Goal: Register for event/course

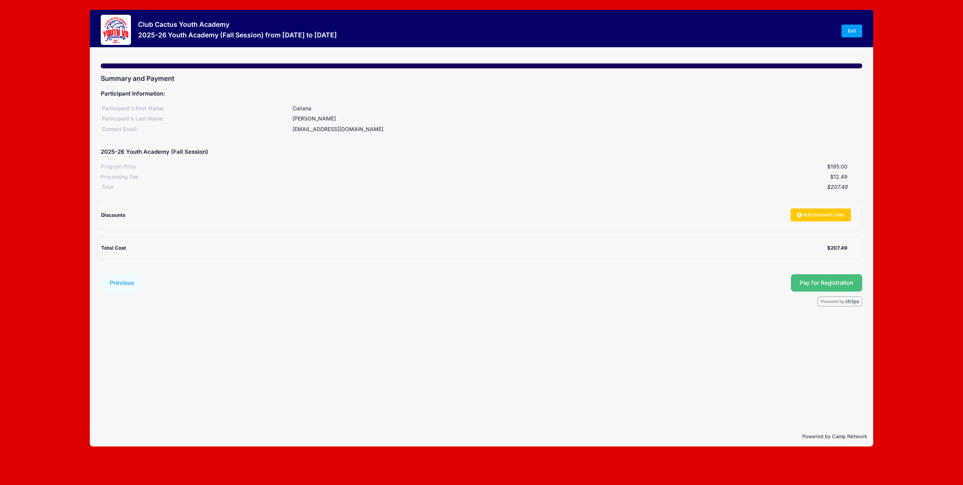
click at [821, 281] on button "Pay for Registration" at bounding box center [827, 282] width 72 height 17
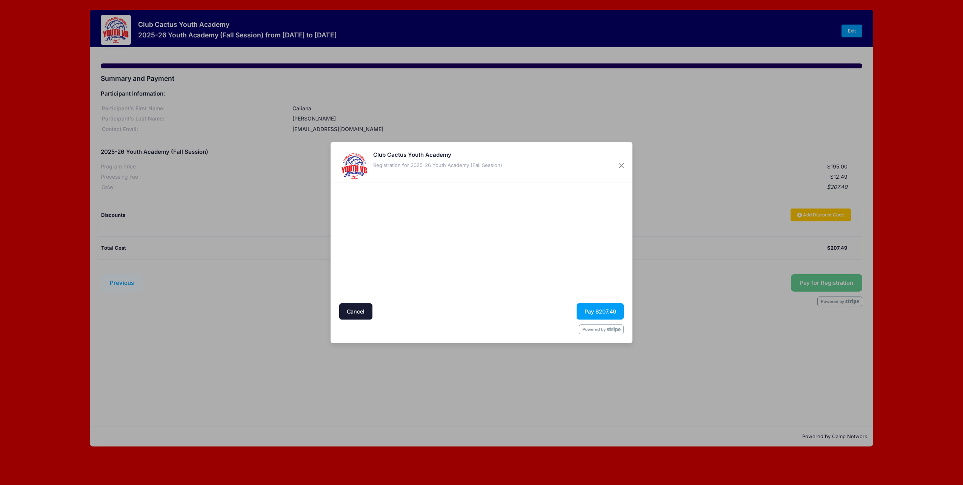
click at [373, 175] on div "Club Cactus Youth Academy Registration for 2025-26 Youth Academy (Fall Session)" at bounding box center [437, 166] width 129 height 30
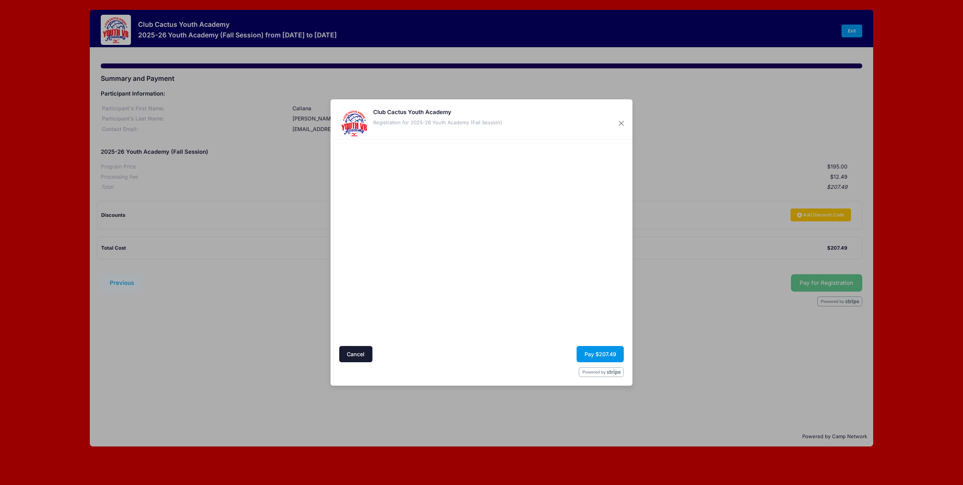
click at [586, 349] on button "Pay $207.49" at bounding box center [600, 354] width 47 height 16
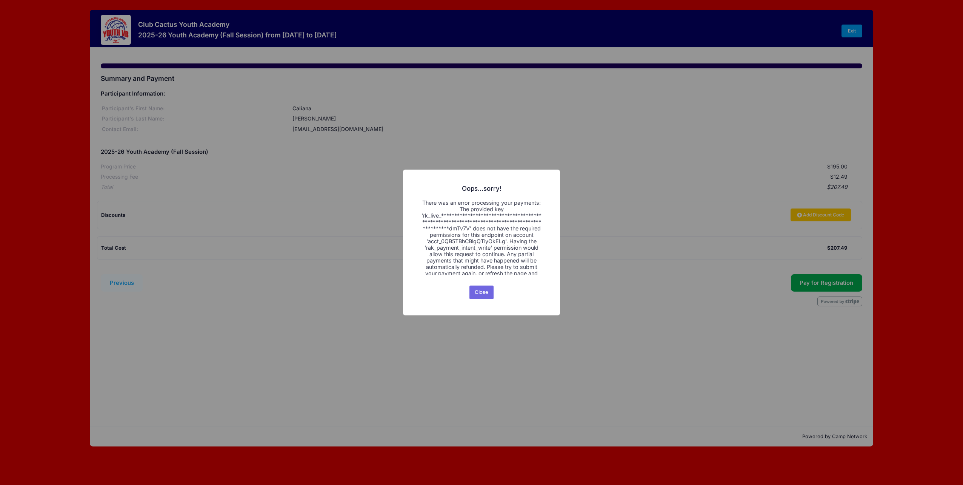
scroll to position [9, 0]
click at [487, 292] on button "Close" at bounding box center [481, 292] width 25 height 14
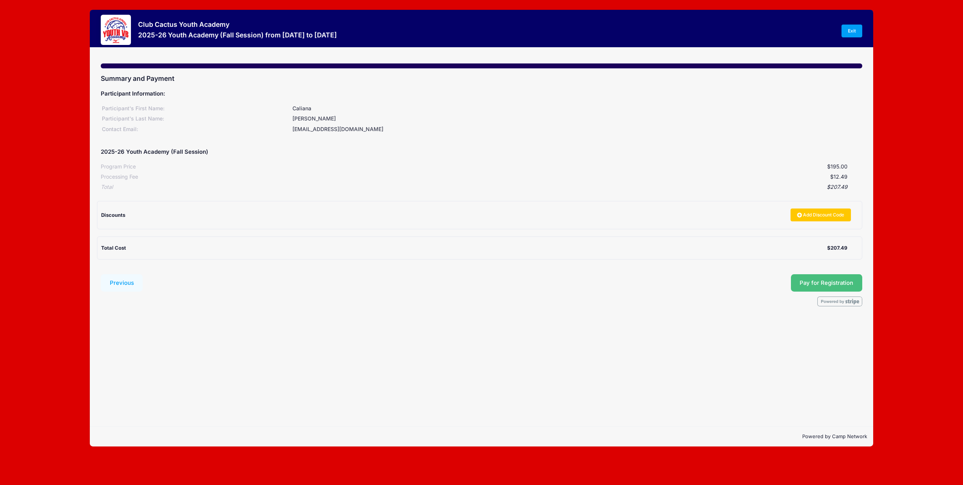
click at [802, 282] on button "Pay for Registration" at bounding box center [827, 282] width 72 height 17
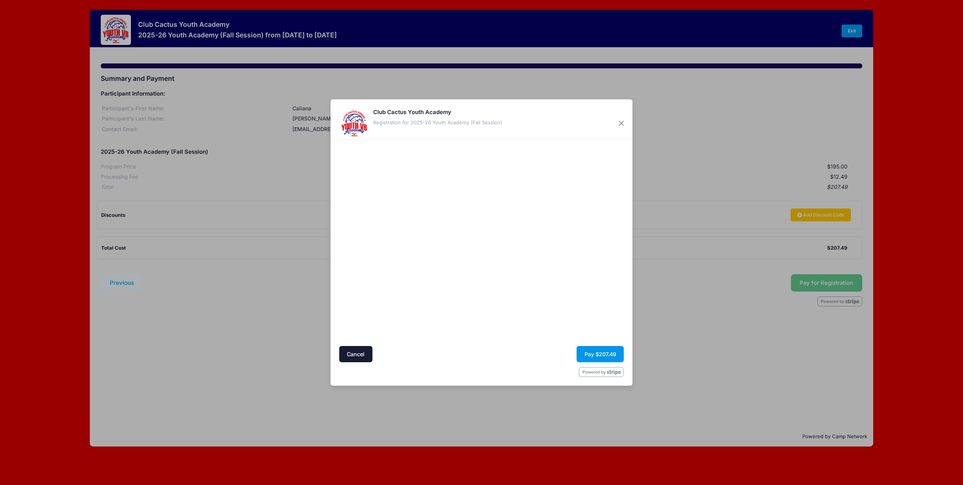
click at [589, 354] on button "Pay $207.49" at bounding box center [600, 354] width 47 height 16
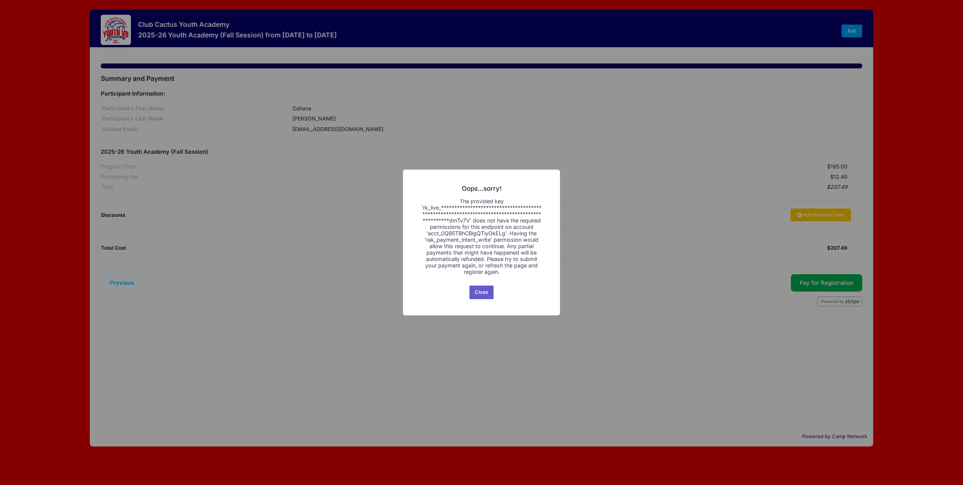
click at [482, 294] on button "Close" at bounding box center [481, 292] width 25 height 14
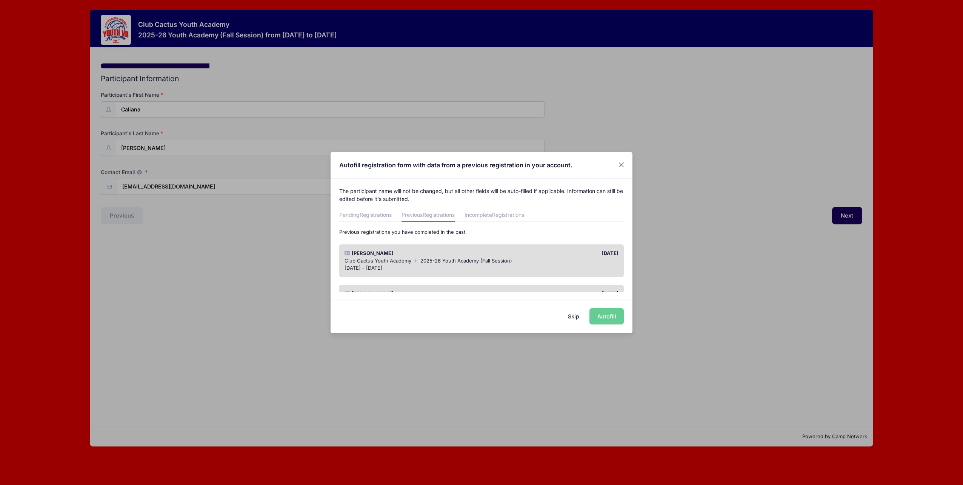
click at [460, 251] on div "Caliana Garcia" at bounding box center [411, 253] width 141 height 8
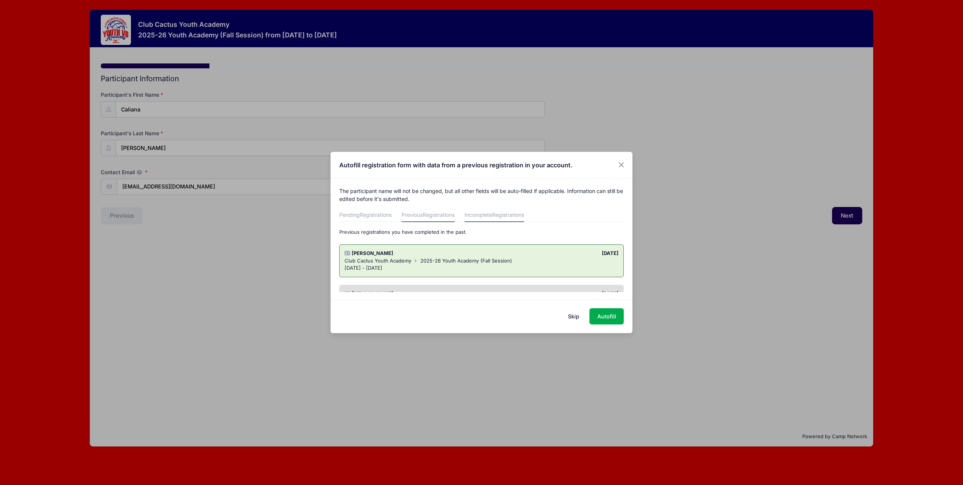
click at [492, 214] on link "Incomplete Registrations" at bounding box center [495, 215] width 60 height 14
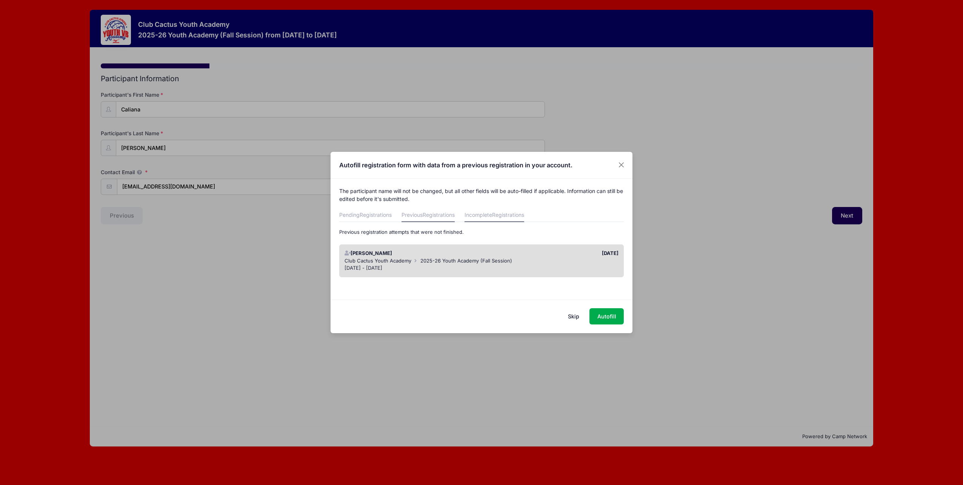
click at [432, 212] on span "Registrations" at bounding box center [439, 214] width 32 height 6
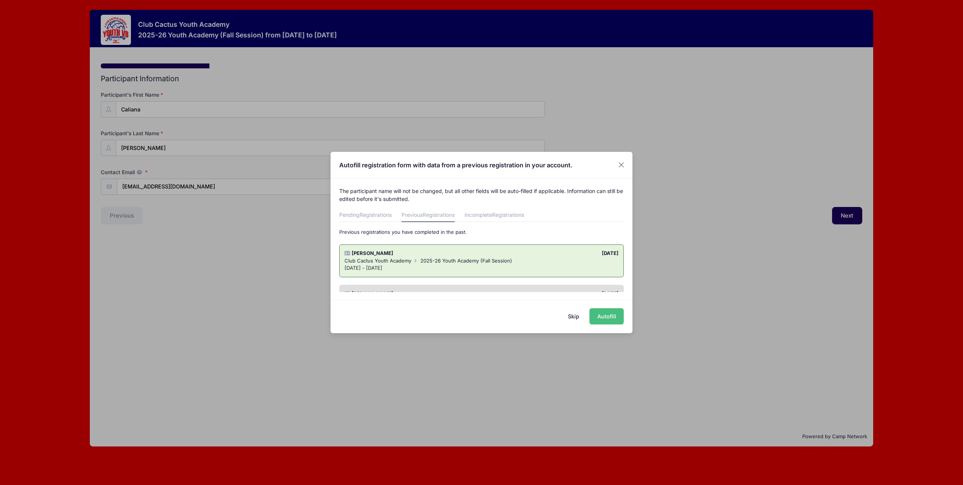
click at [608, 315] on button "Autofill" at bounding box center [606, 316] width 34 height 16
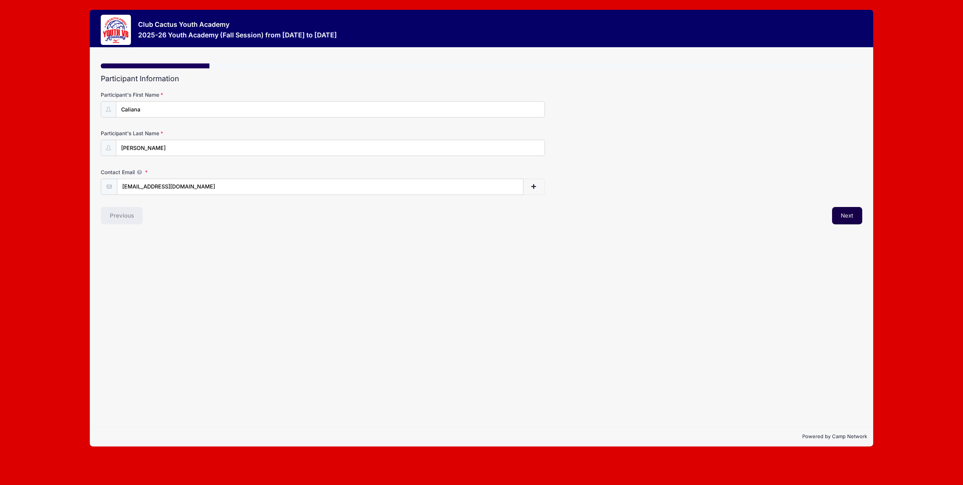
click at [844, 215] on button "Next" at bounding box center [847, 215] width 31 height 17
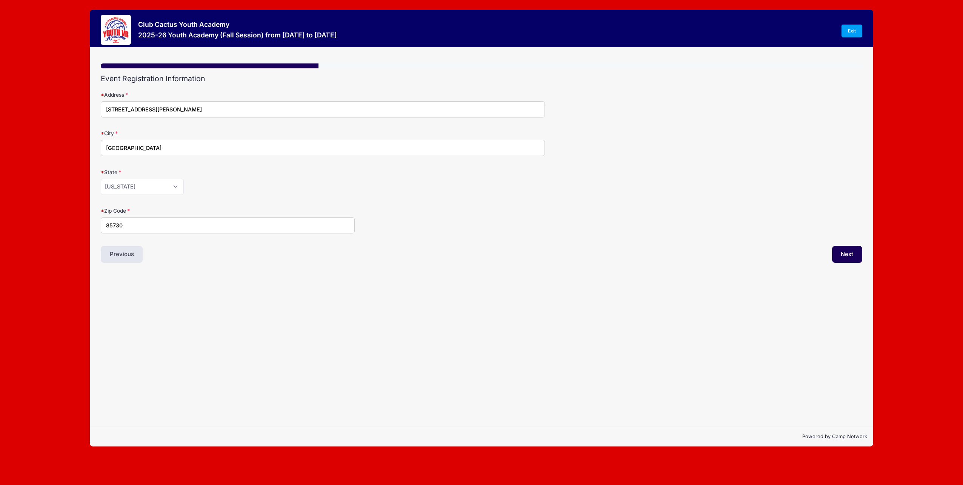
click at [844, 215] on div "Zip Code 85730" at bounding box center [482, 220] width 762 height 26
click at [842, 253] on button "Next" at bounding box center [847, 254] width 31 height 17
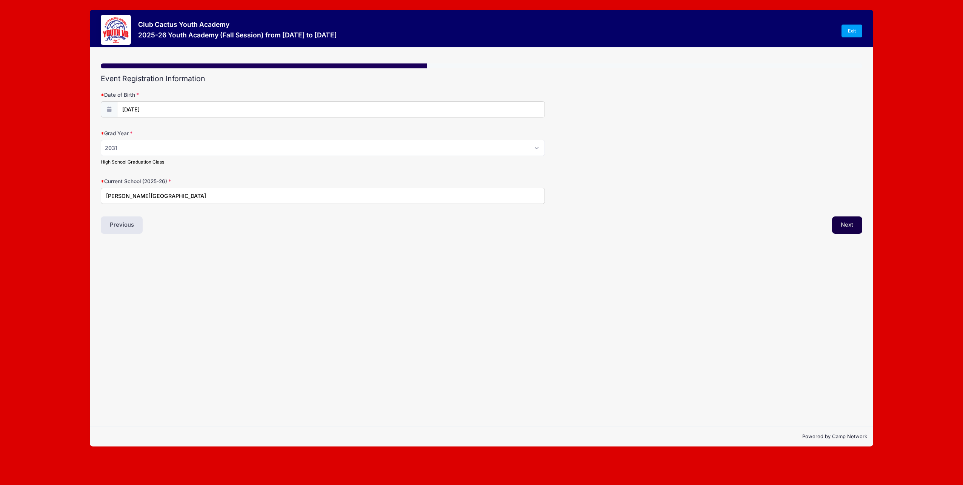
click at [845, 223] on button "Next" at bounding box center [847, 224] width 31 height 17
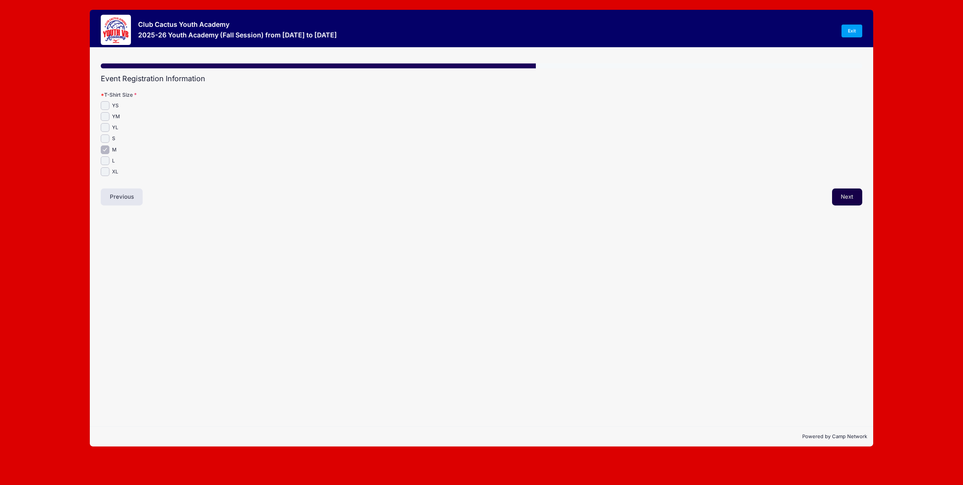
click at [851, 195] on button "Next" at bounding box center [847, 196] width 31 height 17
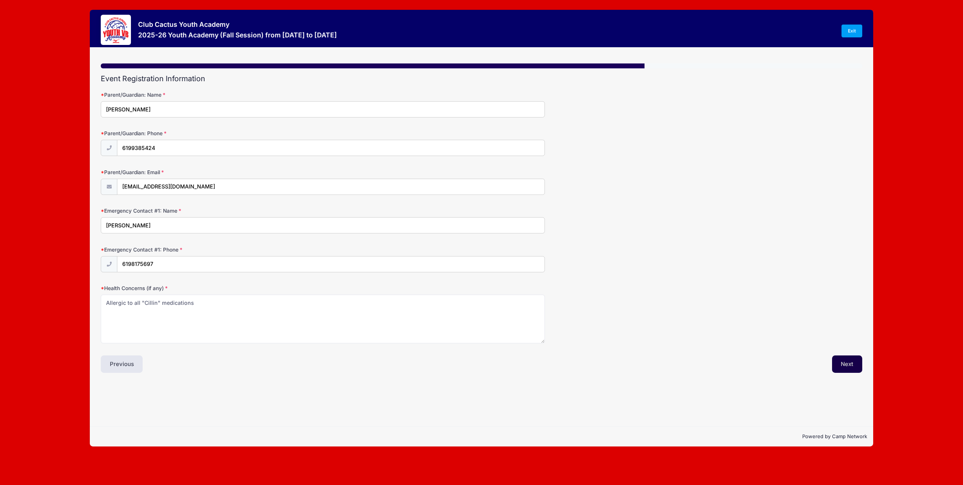
click at [846, 359] on button "Next" at bounding box center [847, 363] width 31 height 17
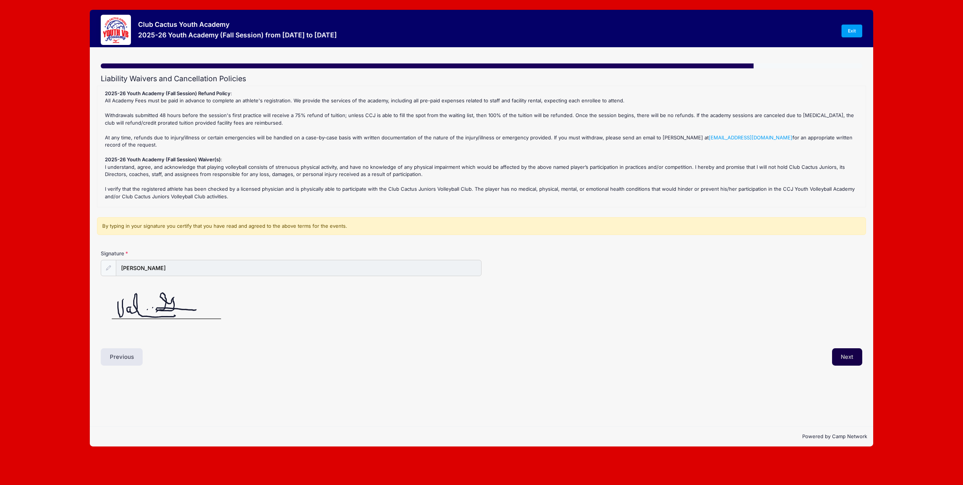
click at [848, 361] on button "Next" at bounding box center [847, 356] width 31 height 17
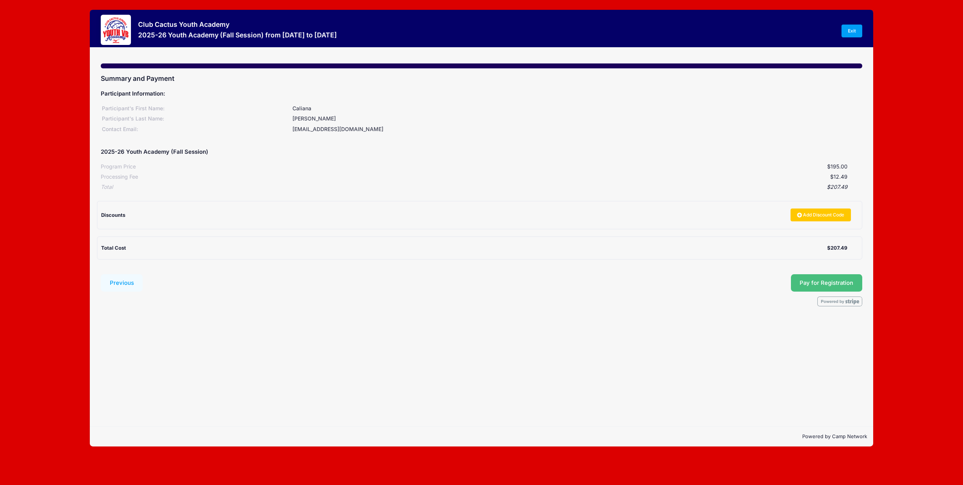
click at [814, 284] on button "Pay for Registration" at bounding box center [827, 282] width 72 height 17
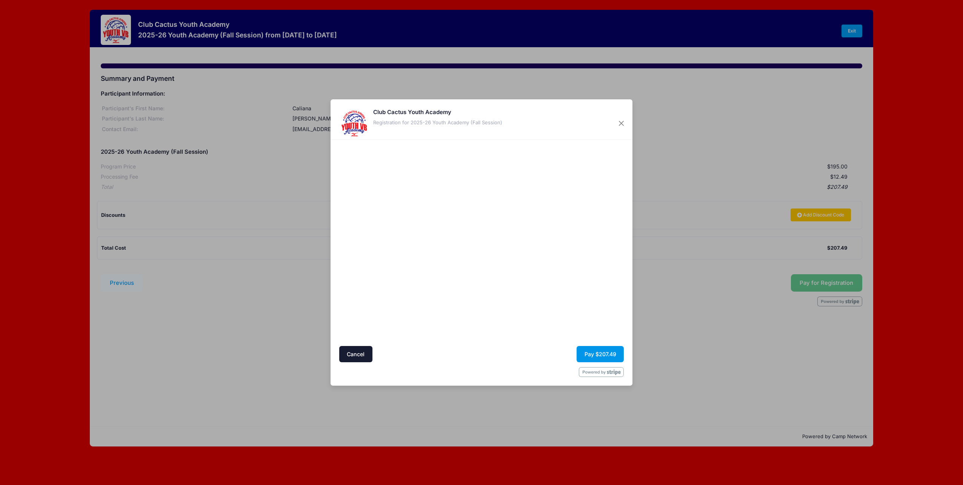
click at [591, 351] on button "Pay $207.49" at bounding box center [600, 354] width 47 height 16
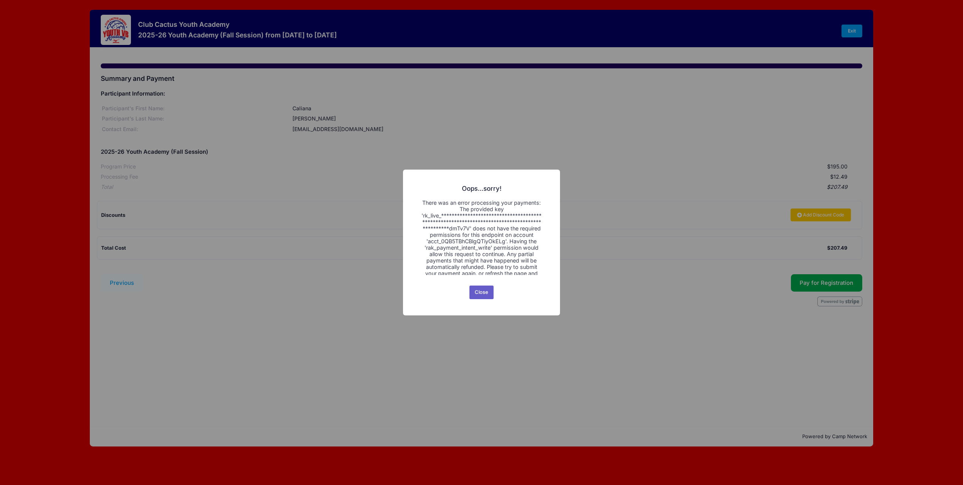
click at [478, 291] on button "Close" at bounding box center [481, 292] width 25 height 14
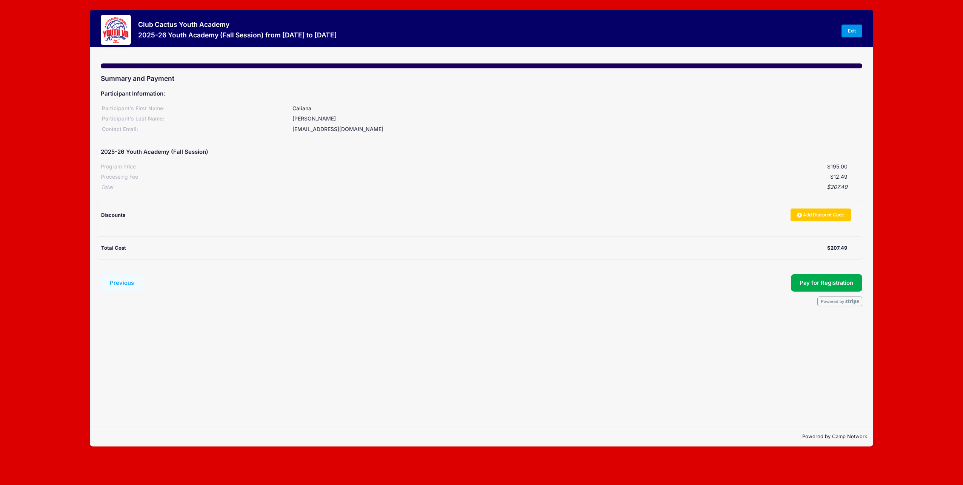
click at [848, 32] on link "Exit" at bounding box center [852, 31] width 21 height 13
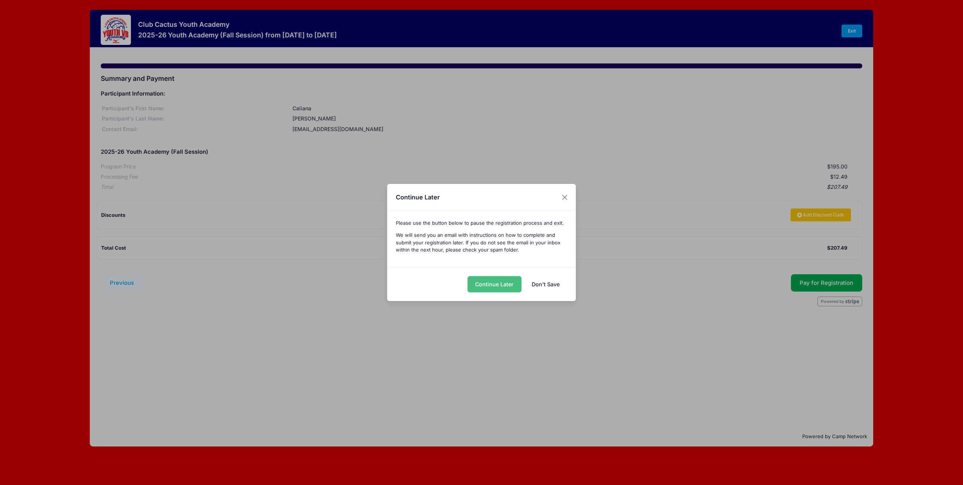
click at [502, 282] on button "Continue Later" at bounding box center [495, 284] width 54 height 16
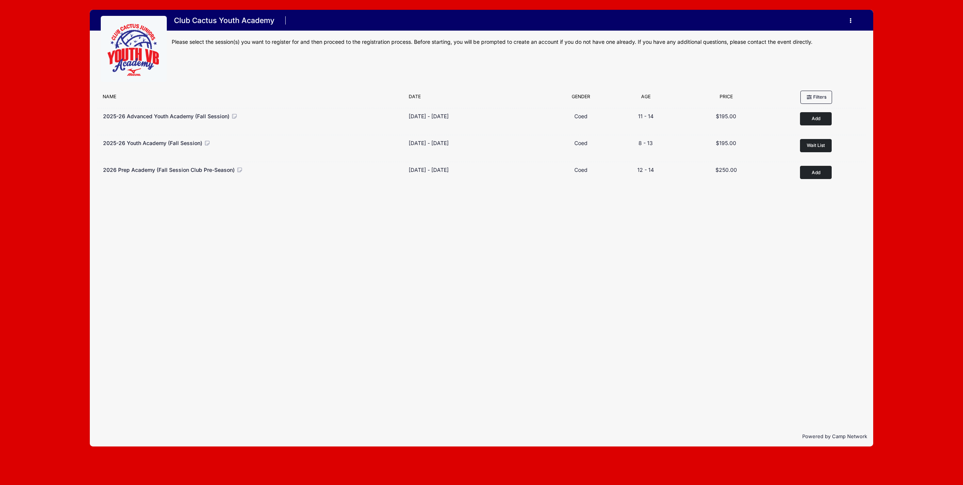
click at [848, 20] on button "button" at bounding box center [852, 20] width 20 height 13
click at [210, 22] on h1 "Club Cactus Youth Academy" at bounding box center [224, 20] width 105 height 13
click at [138, 53] on img at bounding box center [133, 49] width 57 height 57
click at [846, 23] on button "button" at bounding box center [852, 20] width 20 height 13
click at [795, 60] on link "Logout" at bounding box center [815, 59] width 87 height 14
